Goal: Information Seeking & Learning: Learn about a topic

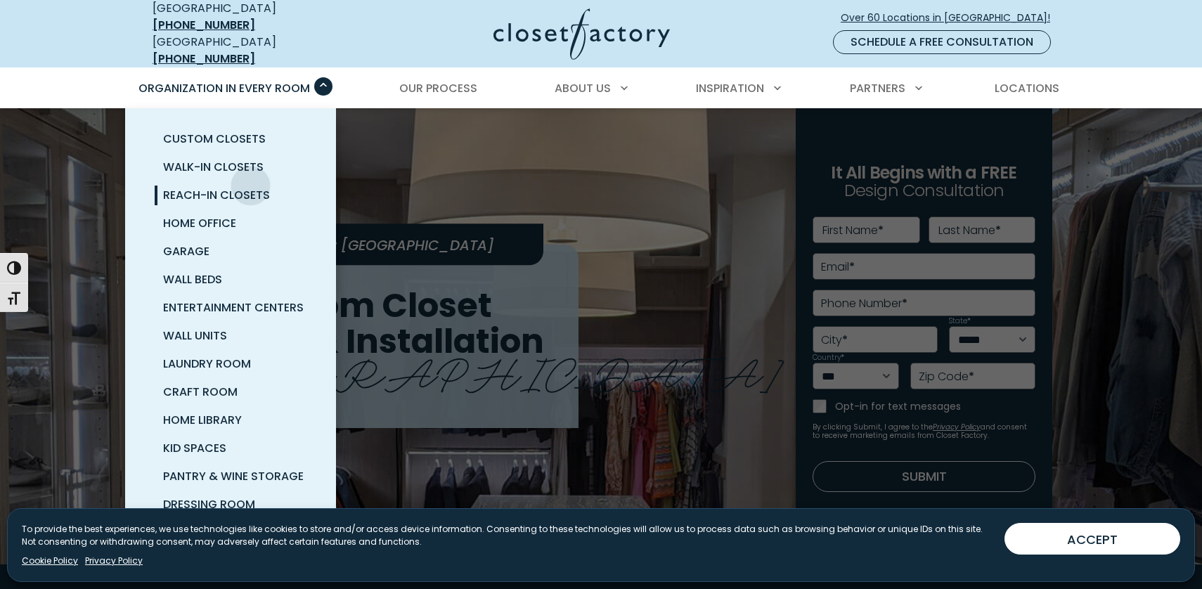
click at [249, 187] on span "Reach-In Closets" at bounding box center [216, 195] width 107 height 16
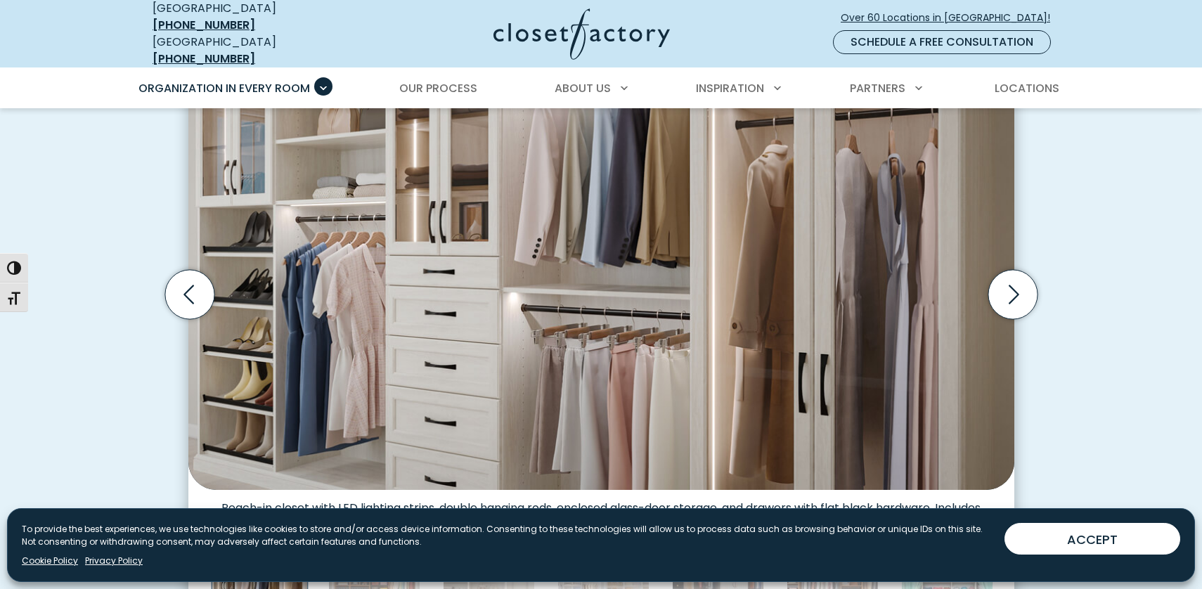
scroll to position [515, 0]
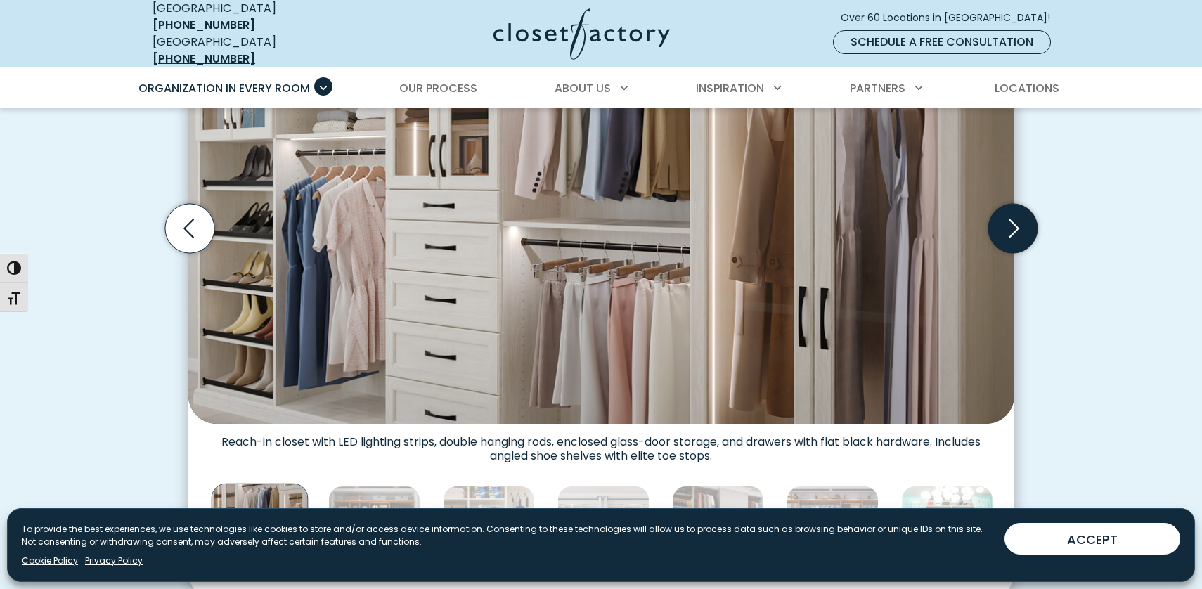
click at [1002, 221] on icon "Next slide" at bounding box center [1011, 228] width 49 height 49
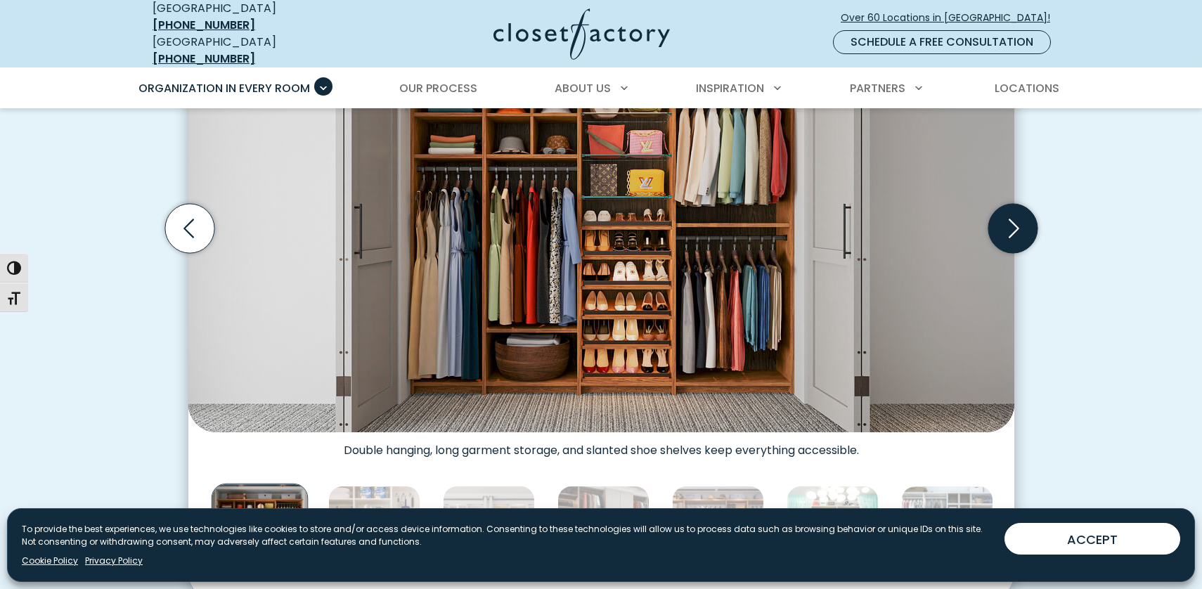
click at [1001, 221] on icon "Next slide" at bounding box center [1011, 228] width 49 height 49
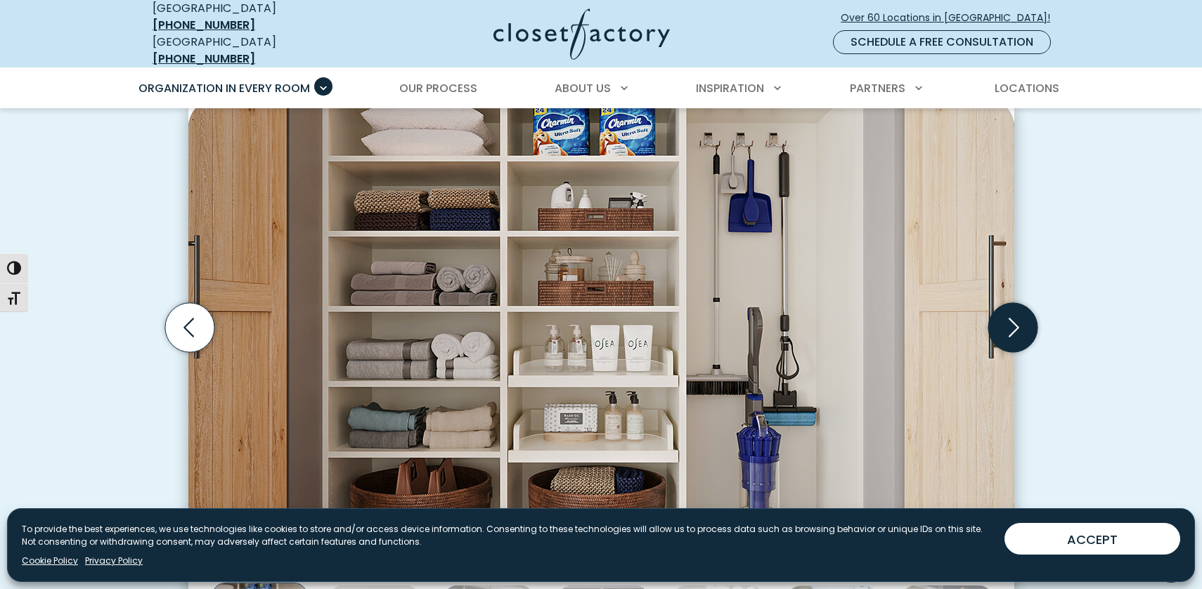
scroll to position [397, 0]
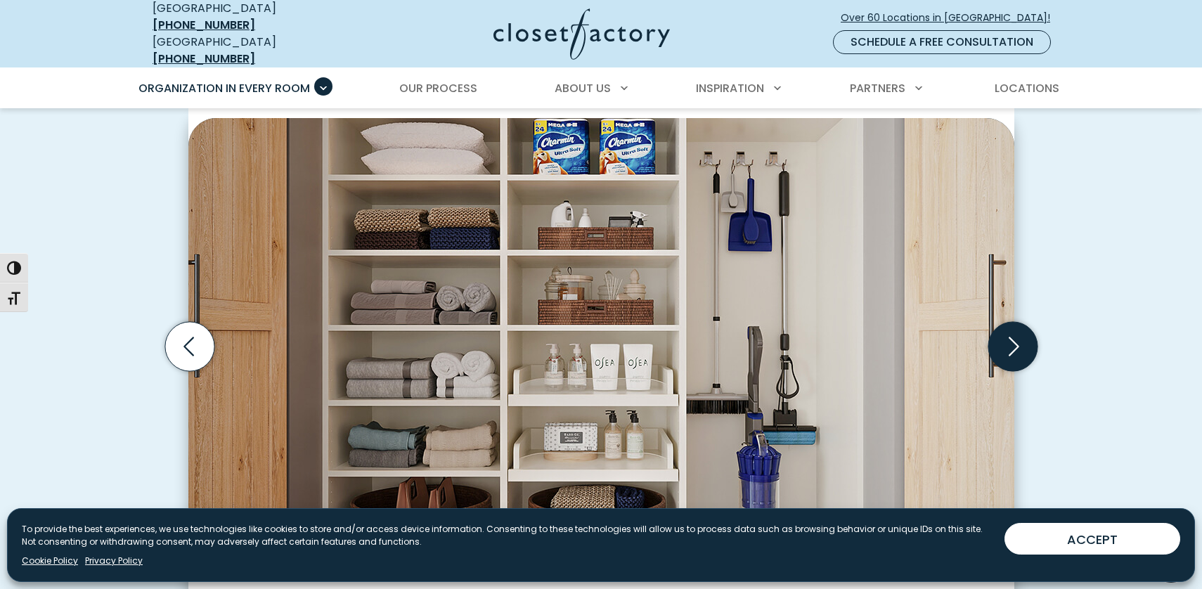
click at [1003, 346] on icon "Next slide" at bounding box center [1011, 346] width 49 height 49
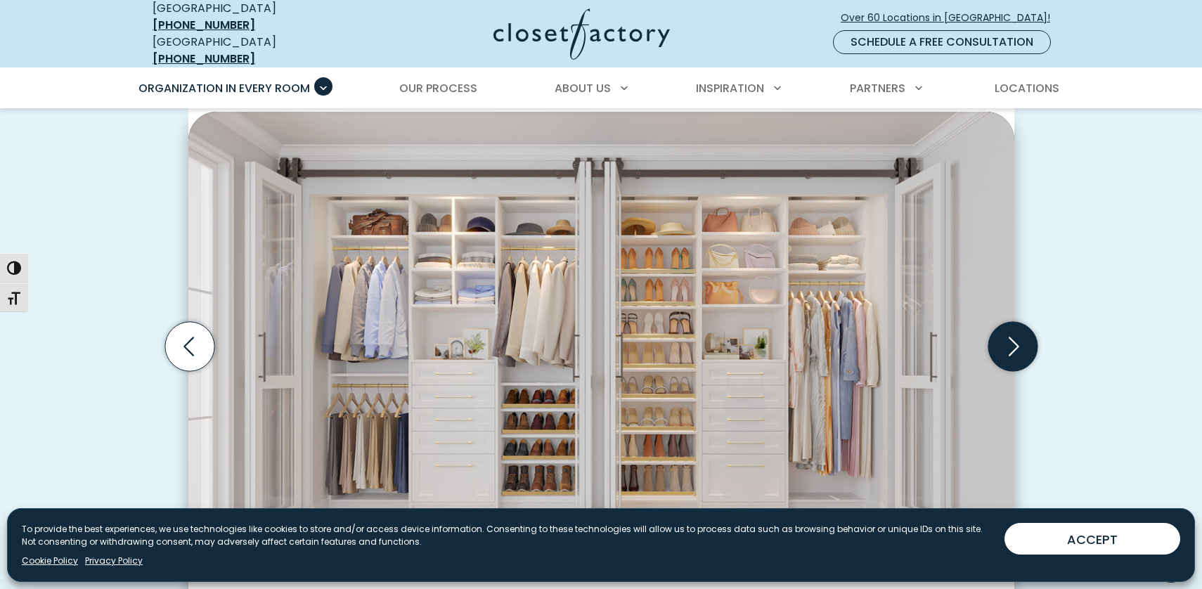
click at [1003, 346] on icon "Next slide" at bounding box center [1011, 346] width 49 height 49
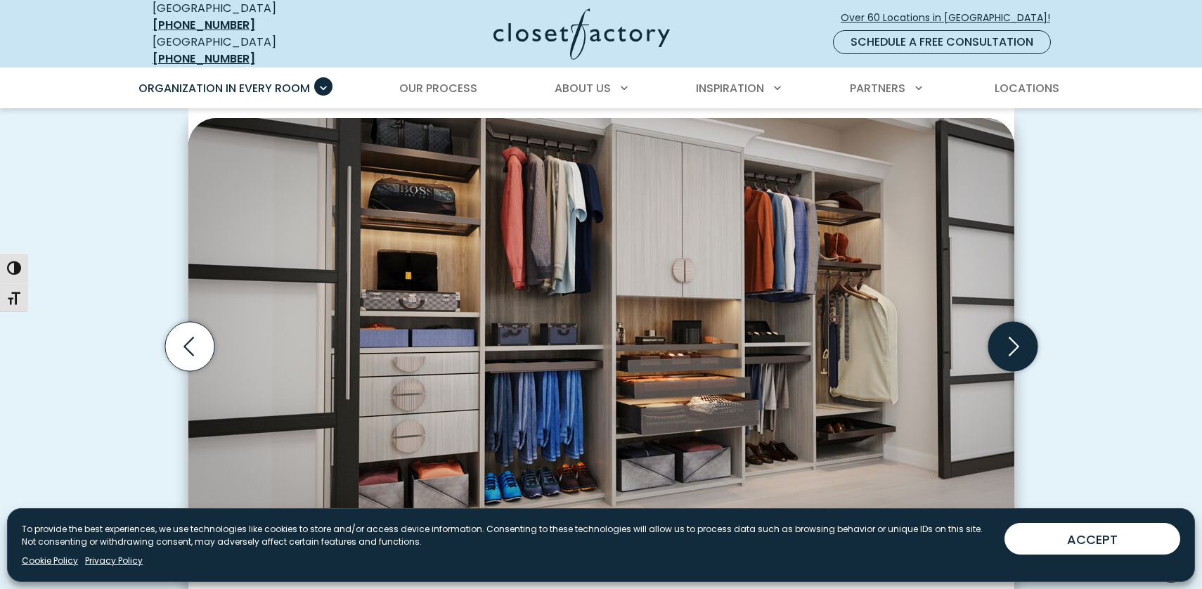
click at [1003, 346] on icon "Next slide" at bounding box center [1011, 346] width 49 height 49
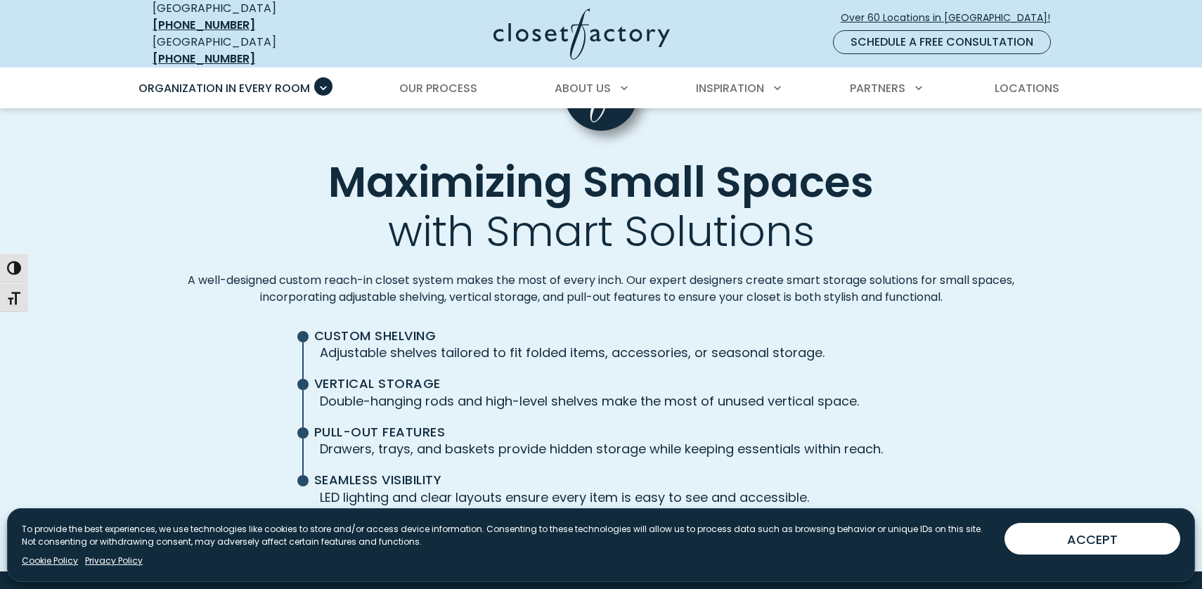
scroll to position [3278, 0]
